Goal: Task Accomplishment & Management: Manage account settings

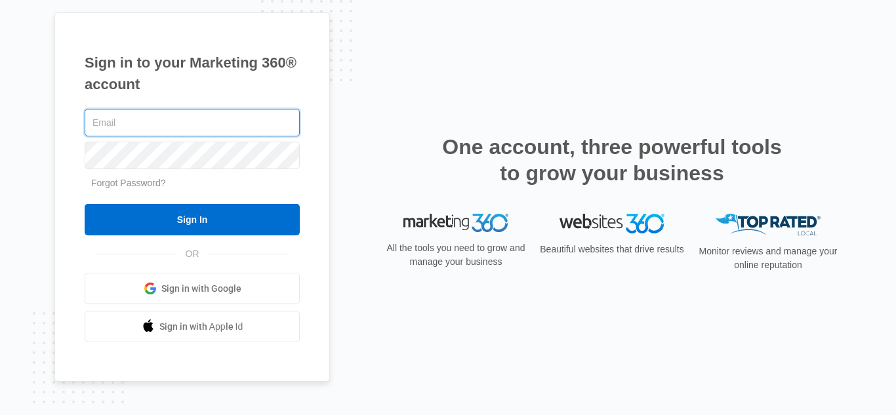
type input "[EMAIL_ADDRESS][DOMAIN_NAME]"
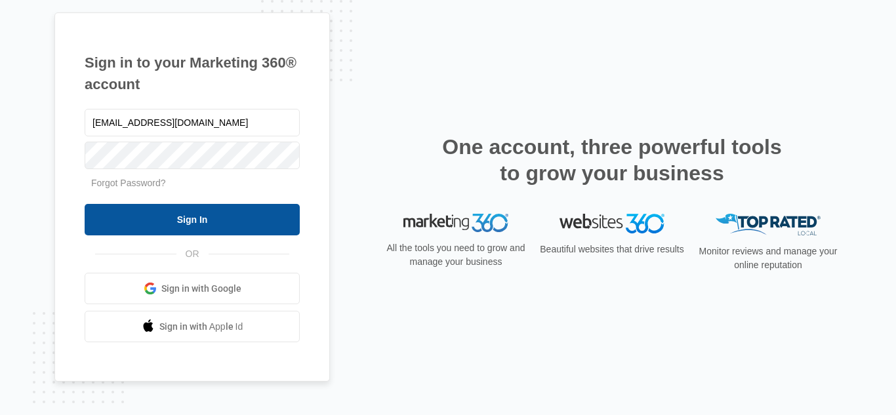
click at [240, 226] on input "Sign In" at bounding box center [192, 219] width 215 height 31
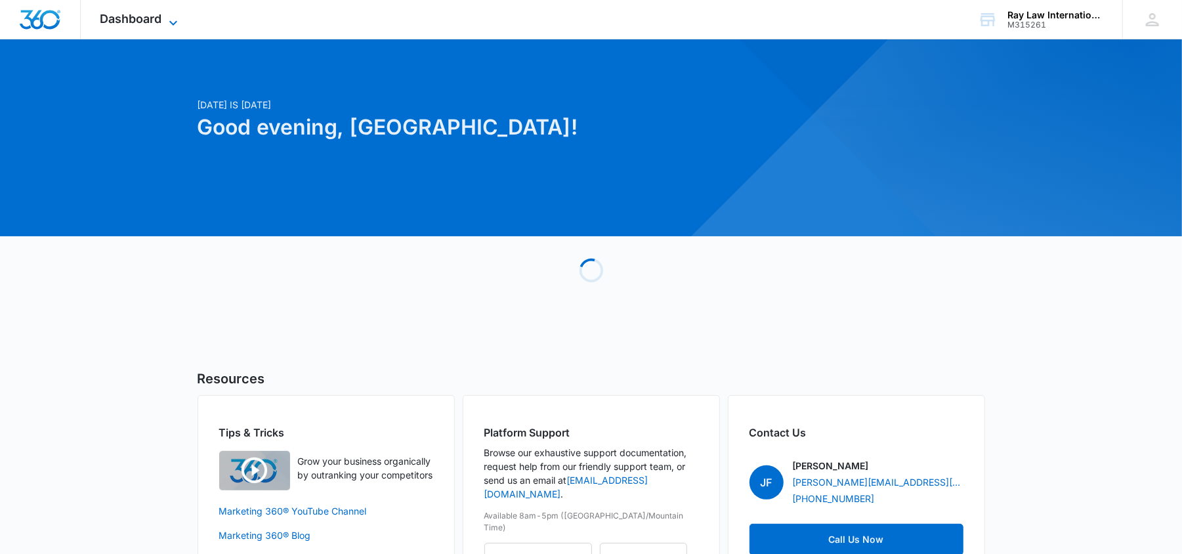
click at [175, 22] on icon at bounding box center [173, 22] width 8 height 5
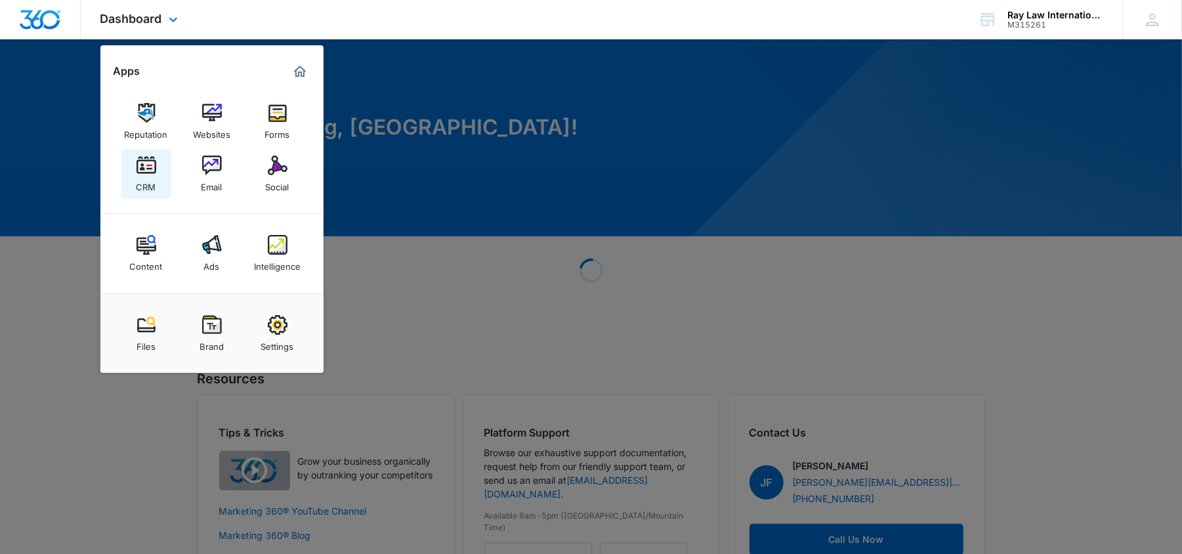
click at [161, 187] on link "CRM" at bounding box center [146, 174] width 50 height 50
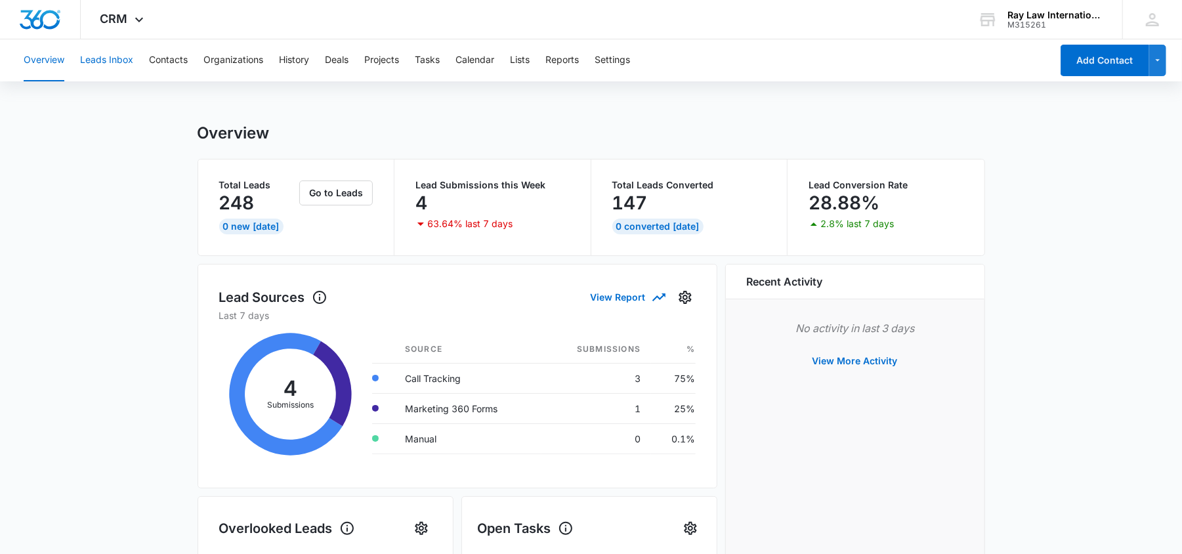
click at [102, 60] on button "Leads Inbox" at bounding box center [106, 60] width 53 height 42
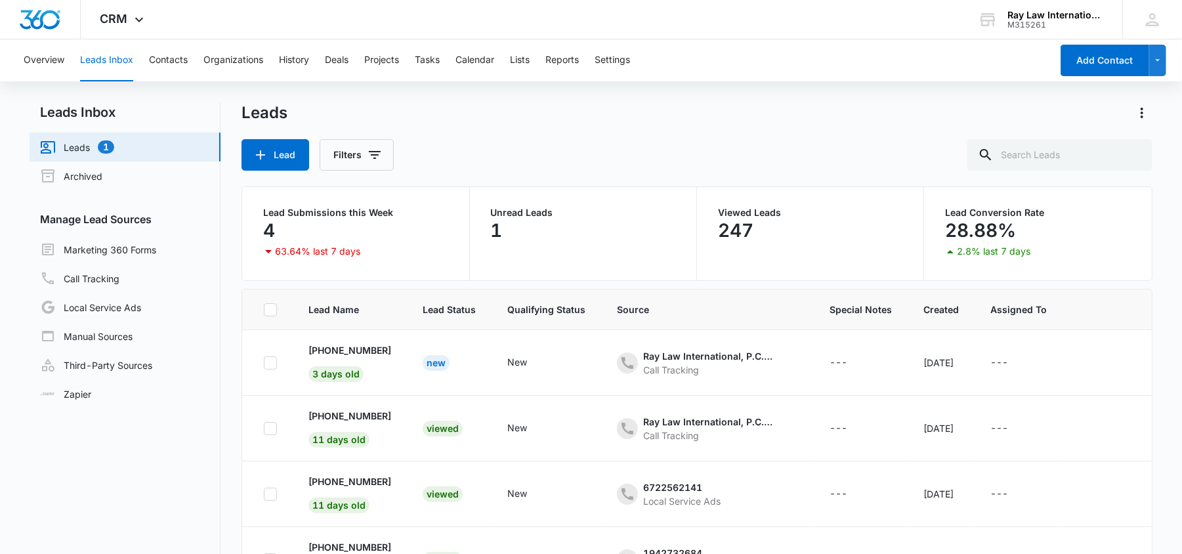
click at [136, 51] on div "Overview Leads Inbox Contacts Organizations History Deals Projects Tasks Calend…" at bounding box center [533, 60] width 1035 height 42
click at [163, 53] on button "Contacts" at bounding box center [168, 60] width 39 height 42
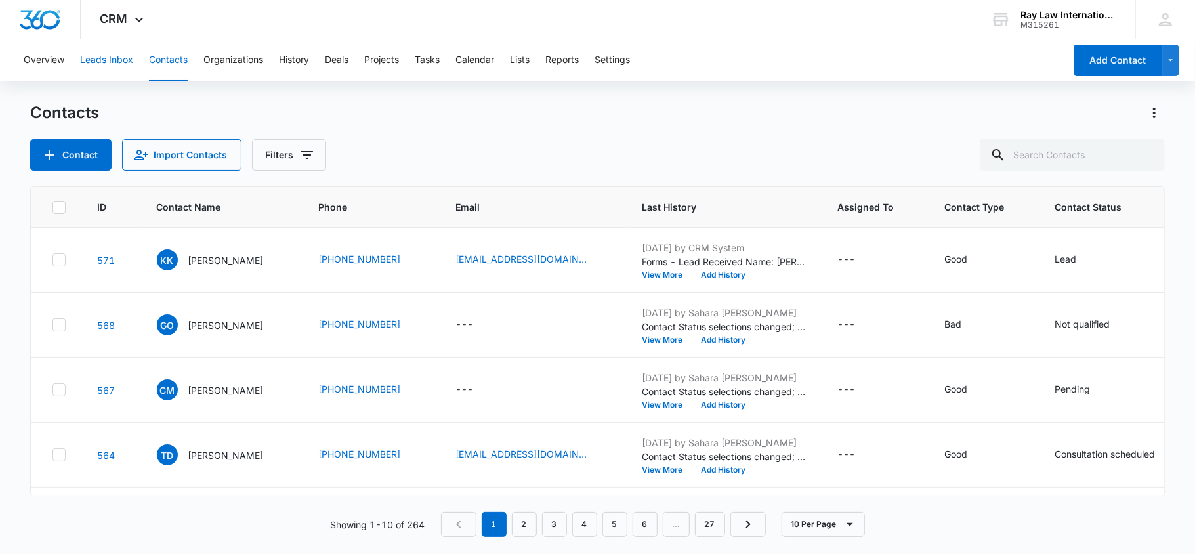
click at [117, 61] on button "Leads Inbox" at bounding box center [106, 60] width 53 height 42
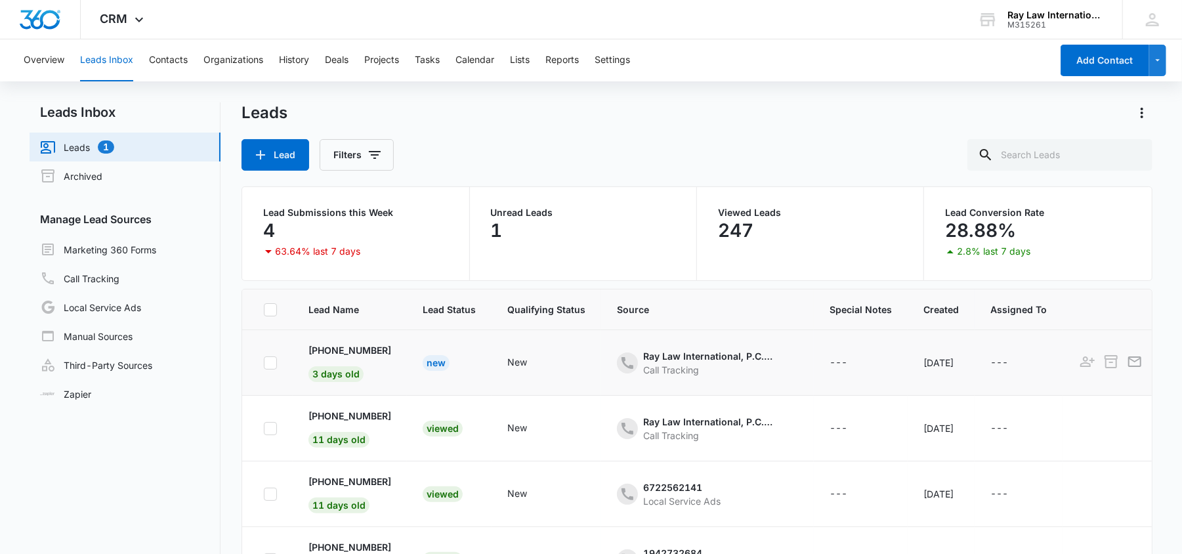
click at [441, 353] on td "New" at bounding box center [449, 363] width 85 height 66
click at [449, 365] on div "New" at bounding box center [435, 363] width 27 height 16
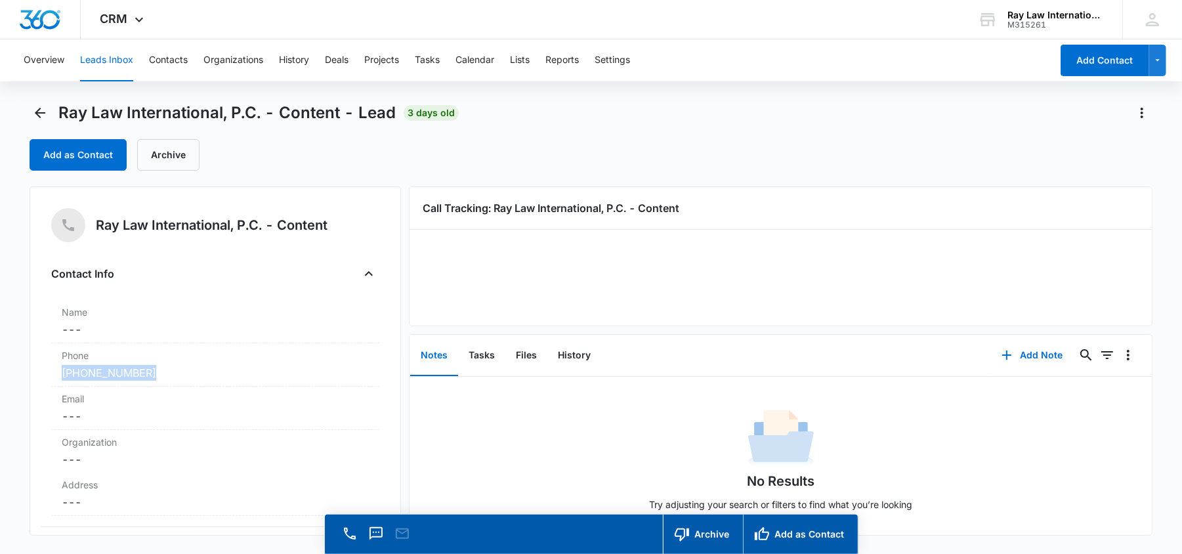
drag, startPoint x: 174, startPoint y: 379, endPoint x: 45, endPoint y: 384, distance: 129.3
click at [45, 384] on div "Ray Law International, P.C. - Content Contact Info Name Cancel Save Changes ---…" at bounding box center [215, 360] width 371 height 349
copy link "(248) 605-1451"
